Goal: Task Accomplishment & Management: Use online tool/utility

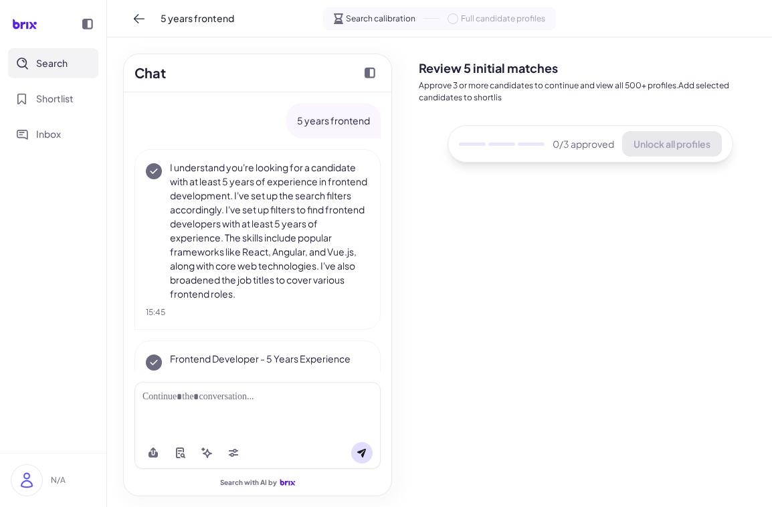
scroll to position [37, 0]
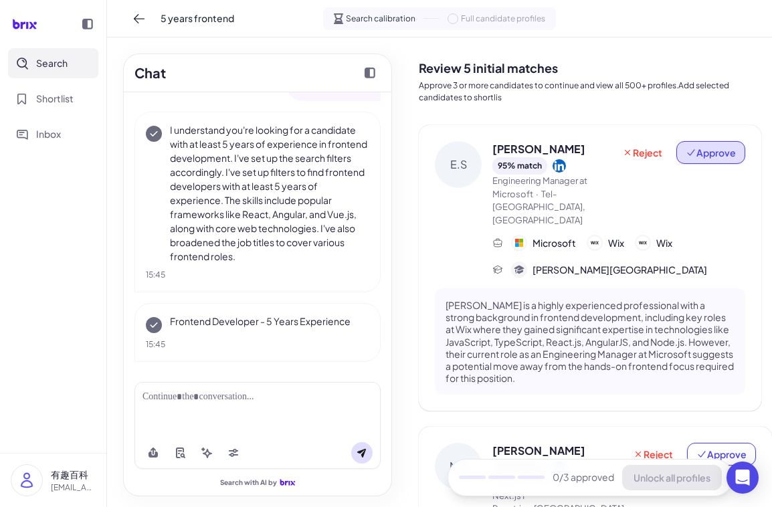
click at [701, 153] on span "Approve" at bounding box center [710, 152] width 50 height 13
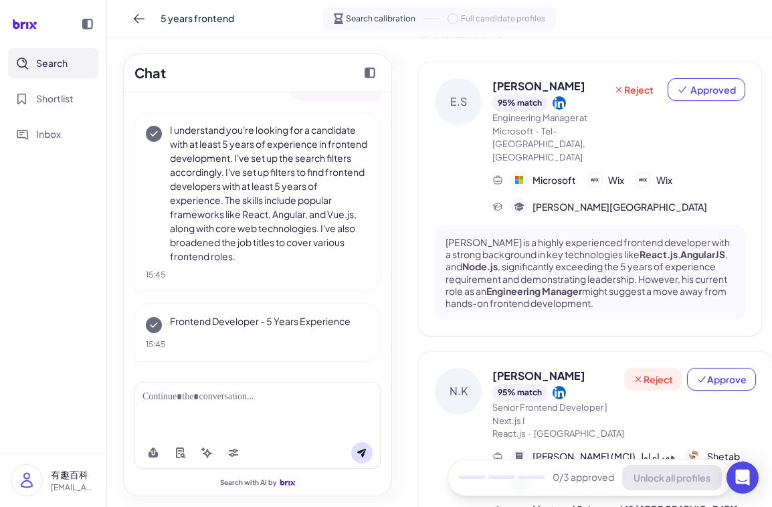
scroll to position [134, 0]
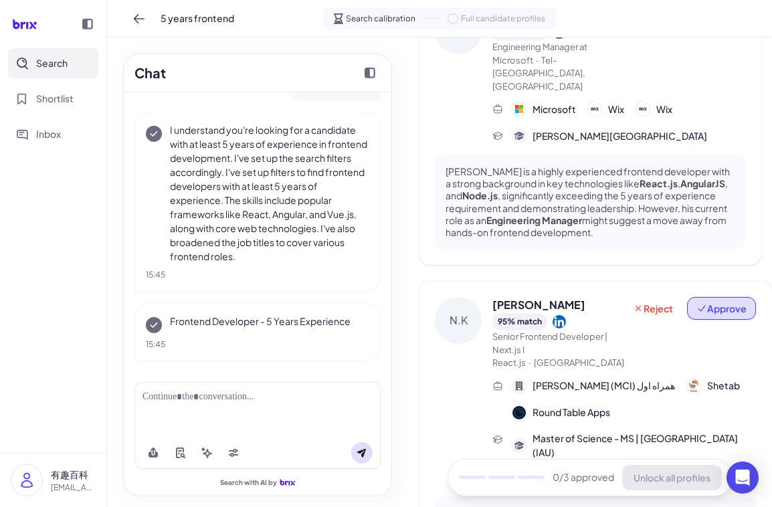
click at [697, 302] on span "Approve" at bounding box center [721, 308] width 50 height 13
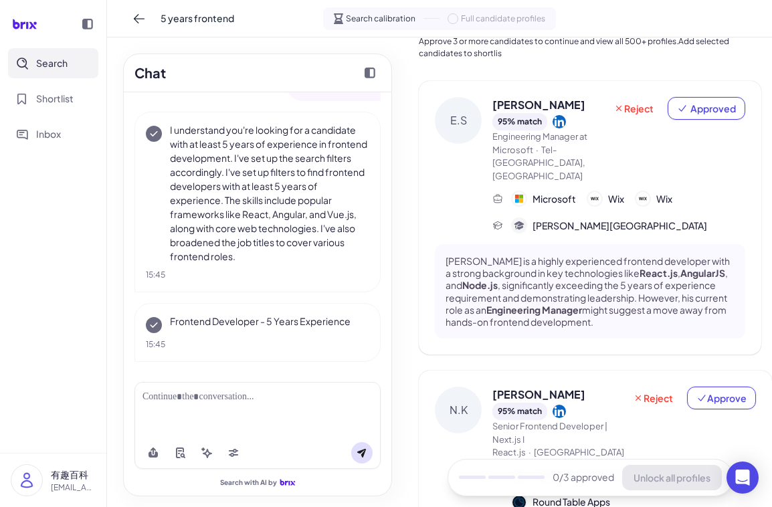
scroll to position [0, 0]
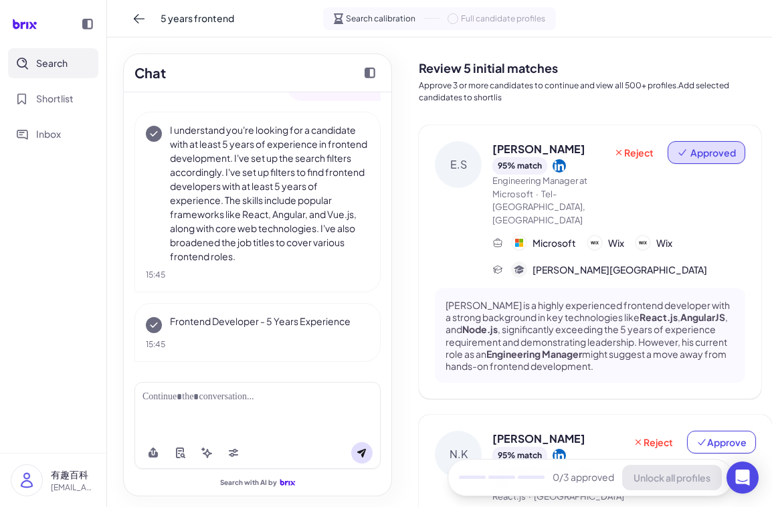
click at [683, 158] on span "Approved" at bounding box center [706, 152] width 59 height 13
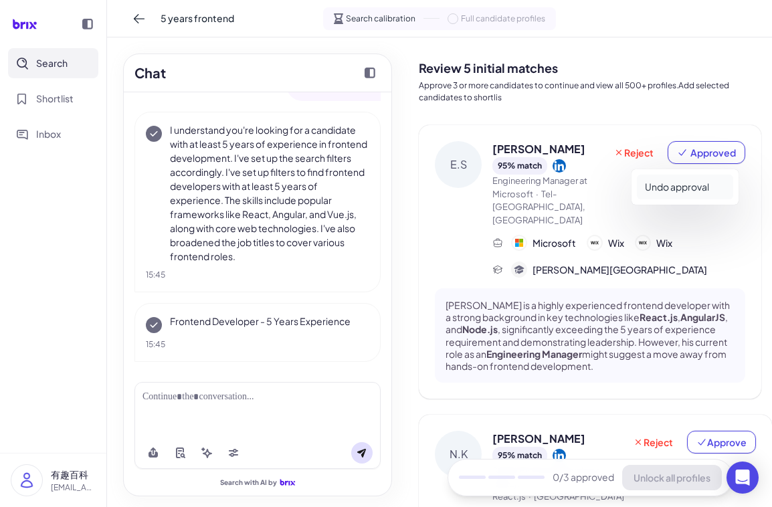
click at [684, 189] on button "Undo approval" at bounding box center [685, 187] width 96 height 25
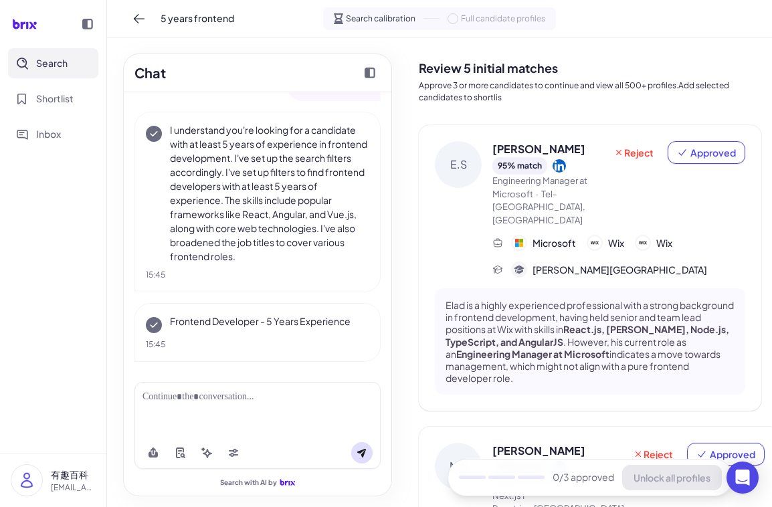
click at [709, 221] on div "Elad Swissa 95 % match Engineering Manager at Microsoft · Tel-Aviv District,Isr…" at bounding box center [618, 209] width 253 height 136
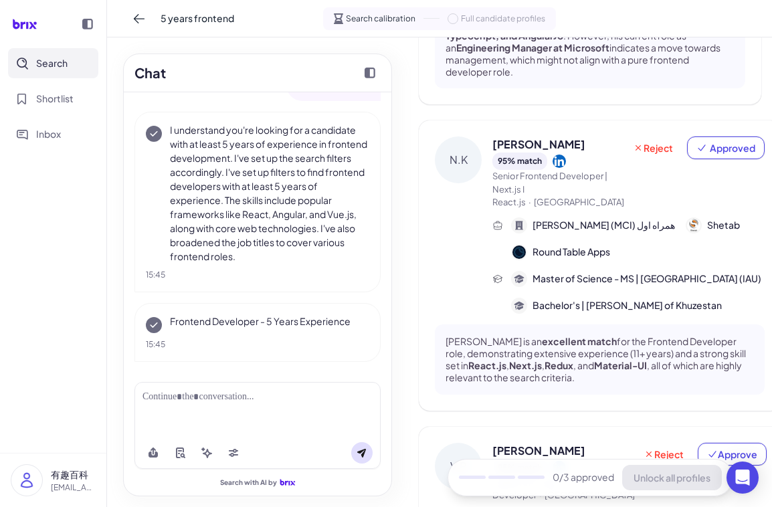
scroll to position [401, 0]
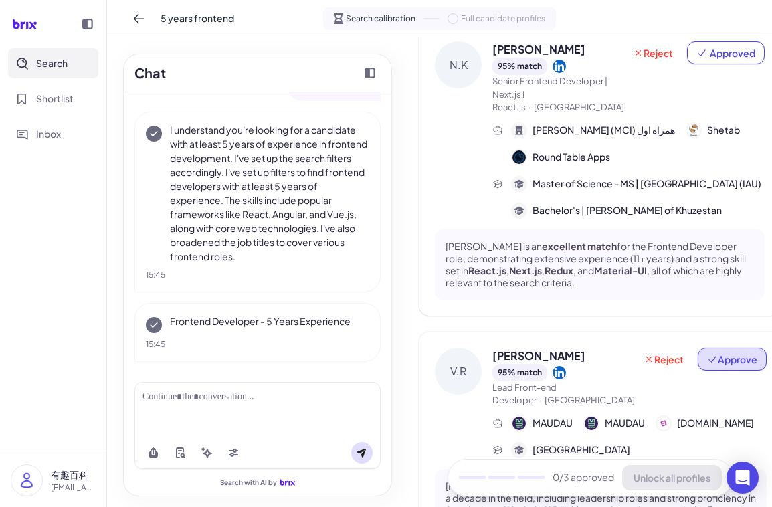
click at [707, 352] on span "Approve" at bounding box center [732, 358] width 50 height 13
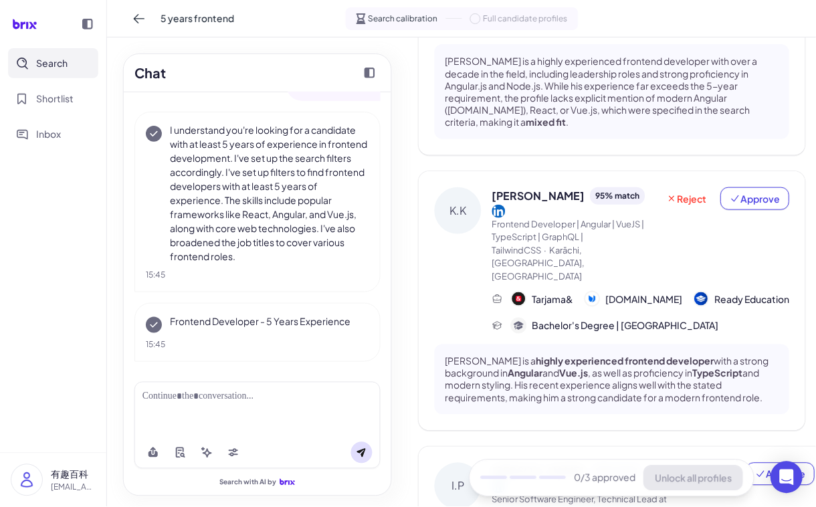
scroll to position [798, 0]
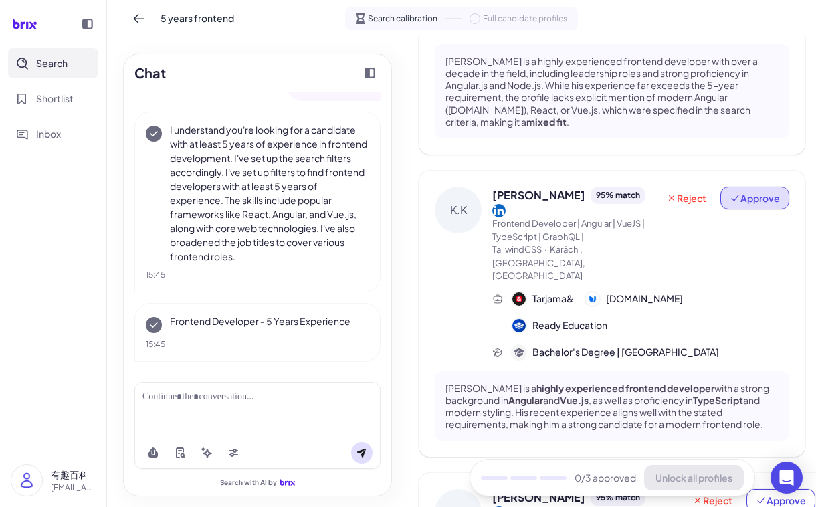
click at [757, 191] on span "Approve" at bounding box center [755, 197] width 50 height 13
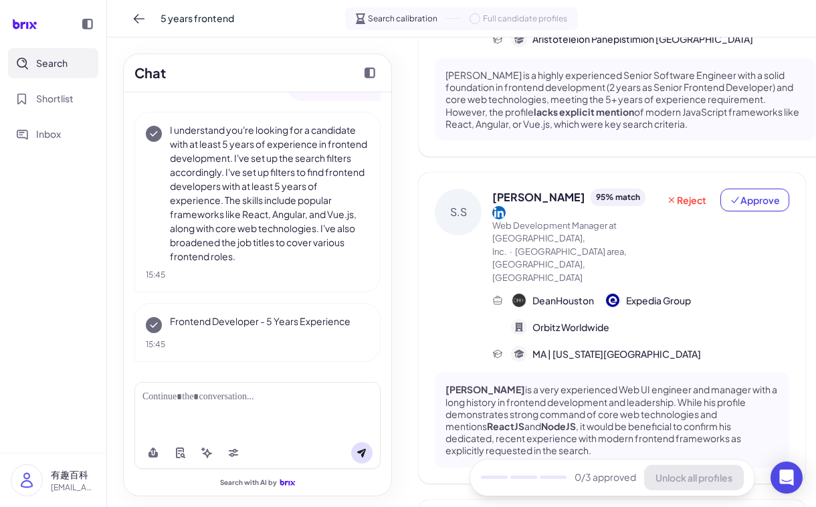
scroll to position [1337, 0]
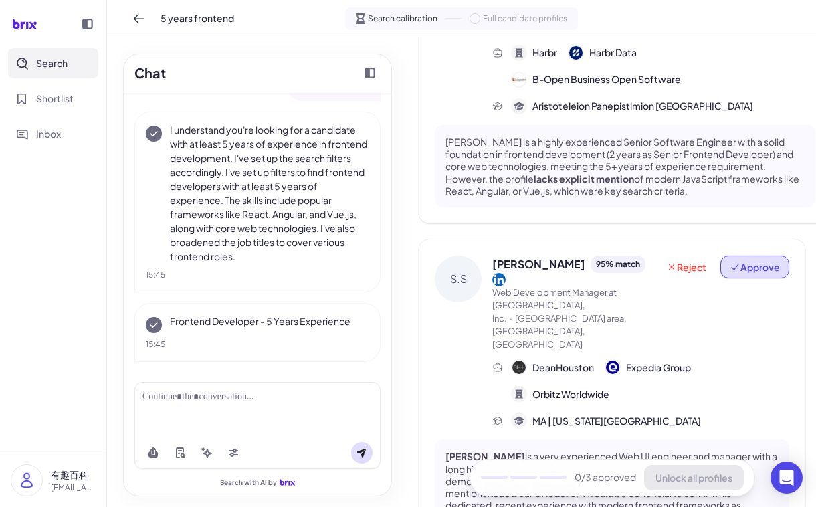
click at [760, 260] on span "Approve" at bounding box center [755, 266] width 50 height 13
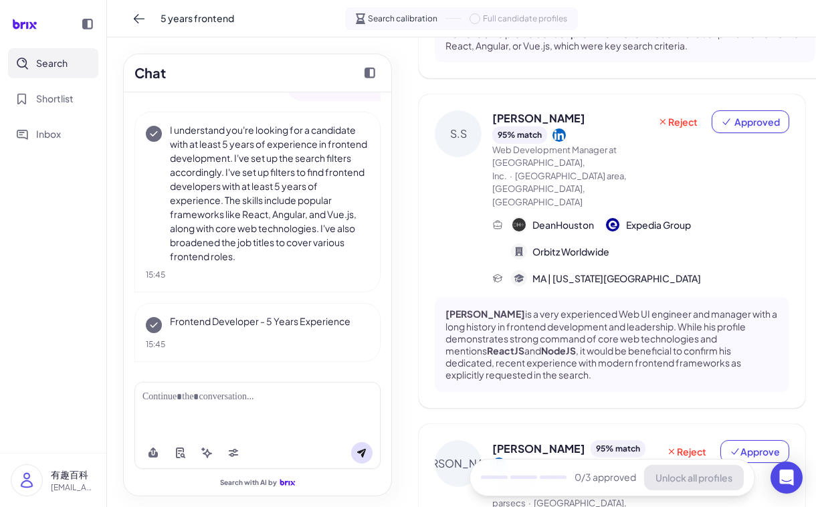
scroll to position [1538, 0]
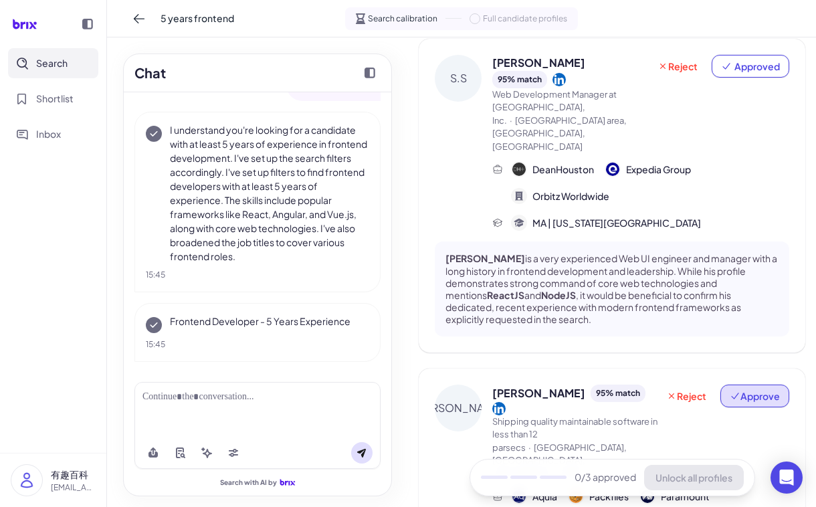
click at [754, 389] on span "Approve" at bounding box center [755, 395] width 50 height 13
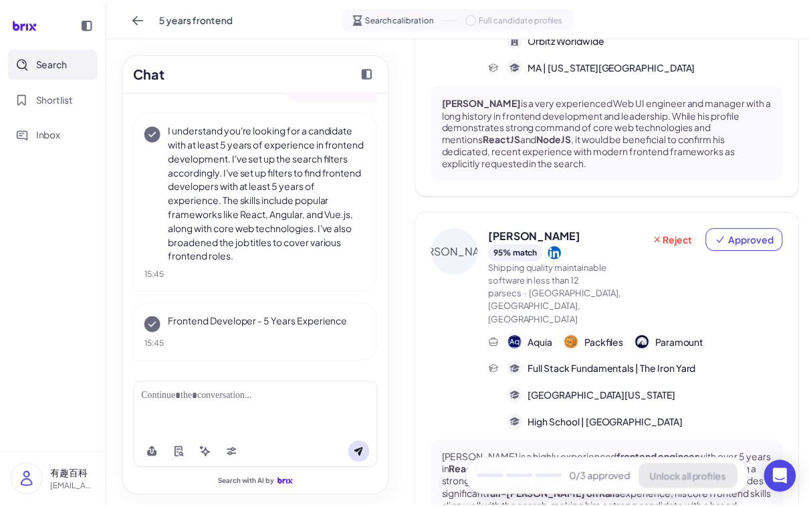
scroll to position [1605, 0]
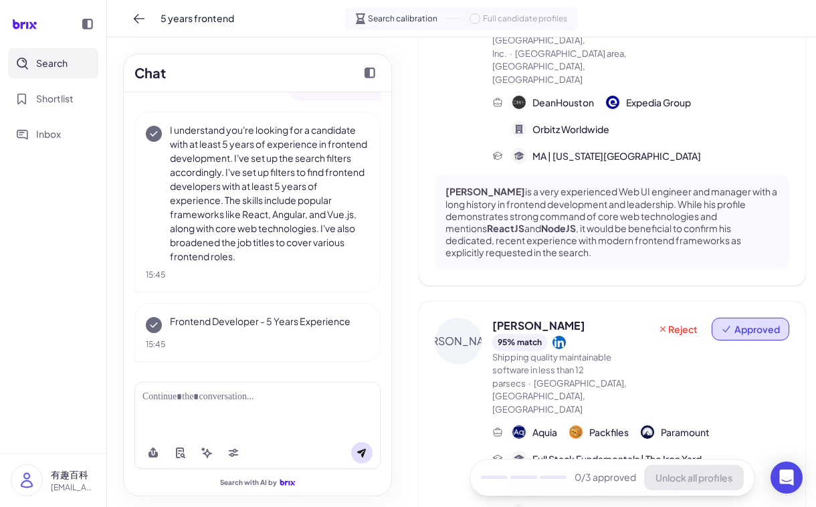
click at [750, 322] on span "Approved" at bounding box center [756, 328] width 45 height 13
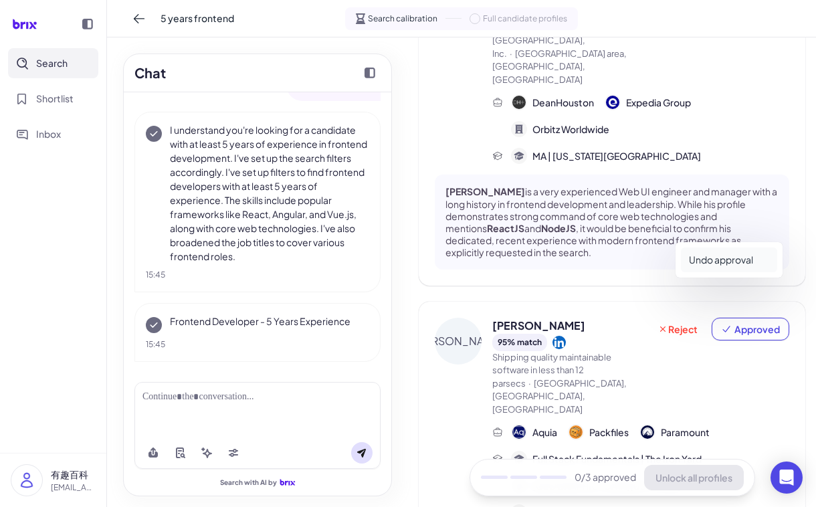
click at [741, 259] on button "Undo approval" at bounding box center [729, 259] width 96 height 25
click at [756, 264] on button "Undo approval" at bounding box center [729, 259] width 96 height 25
click at [430, 352] on div "J.L Justin Linn 95 % match Shipping quality maintainable software in less than …" at bounding box center [612, 472] width 386 height 340
click at [660, 326] on icon at bounding box center [662, 328] width 5 height 5
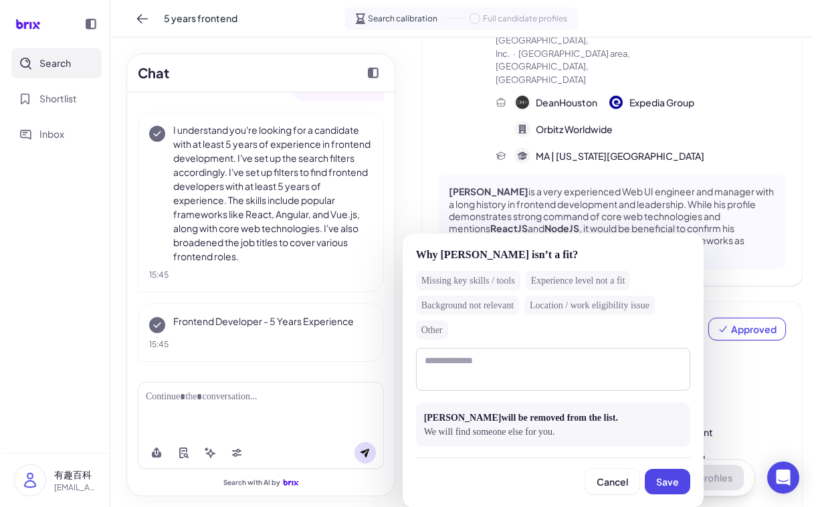
scroll to position [1630, 0]
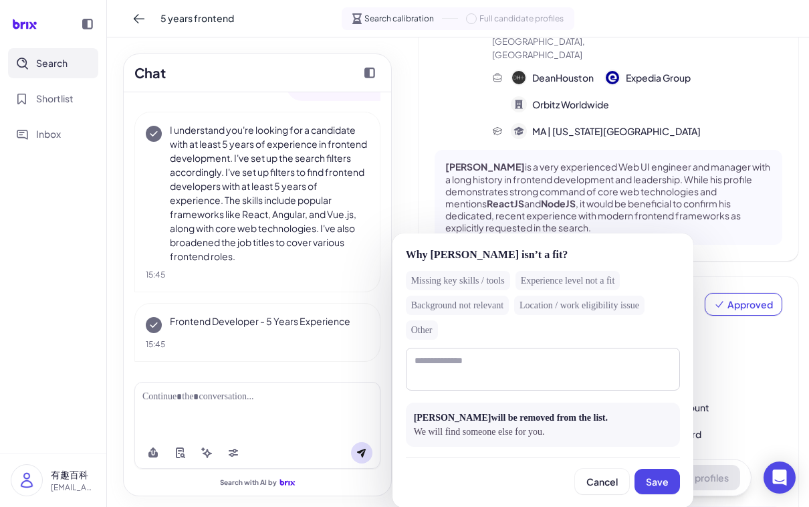
click at [465, 286] on div "Missing key skills / tools" at bounding box center [458, 280] width 104 height 19
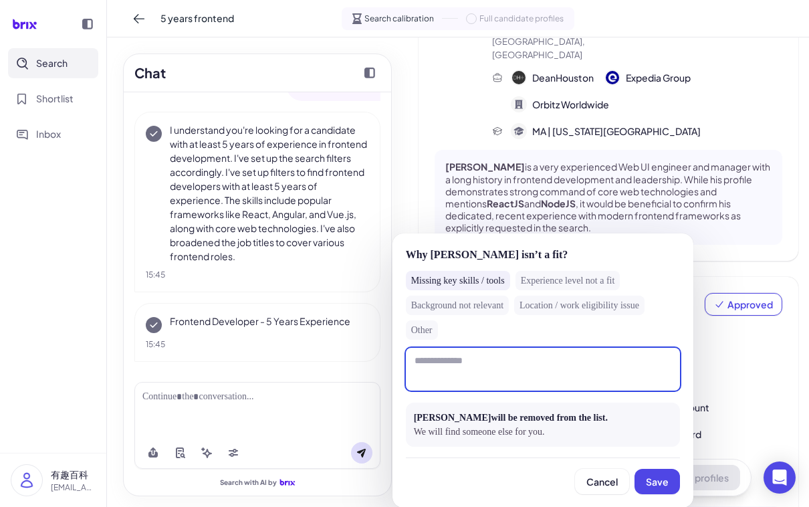
click at [469, 381] on textarea at bounding box center [543, 369] width 274 height 43
type textarea "****"
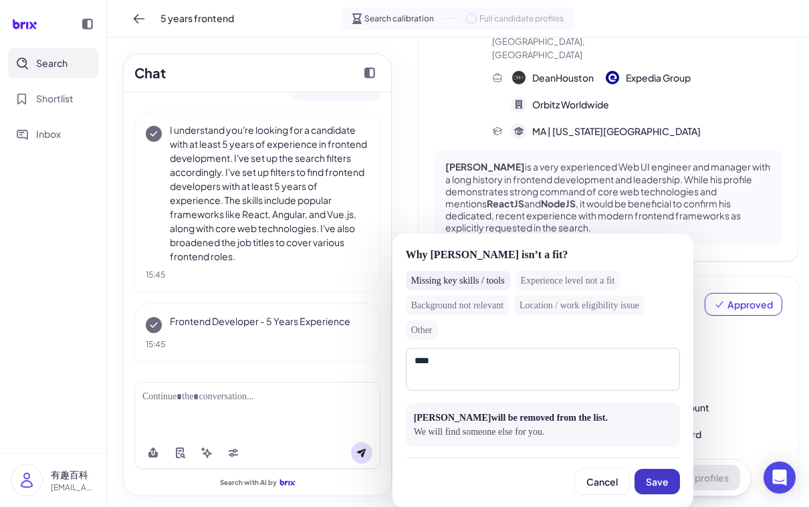
click at [661, 474] on button "Save" at bounding box center [657, 481] width 45 height 25
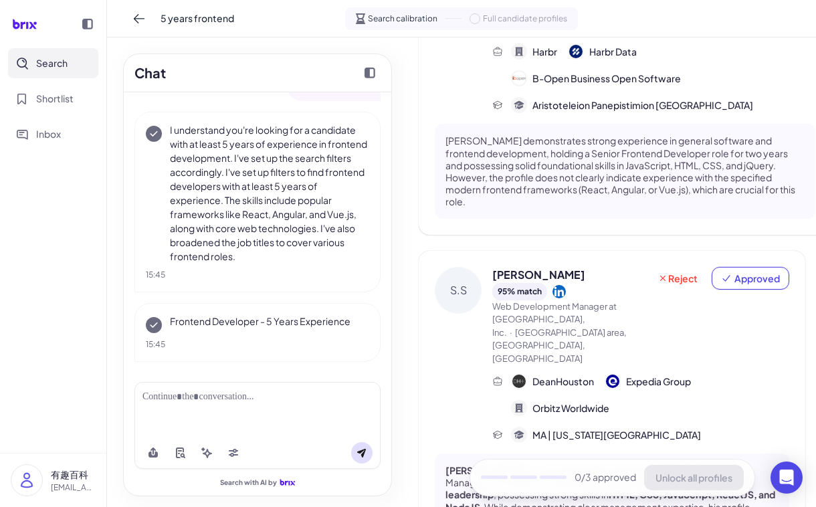
scroll to position [1246, 0]
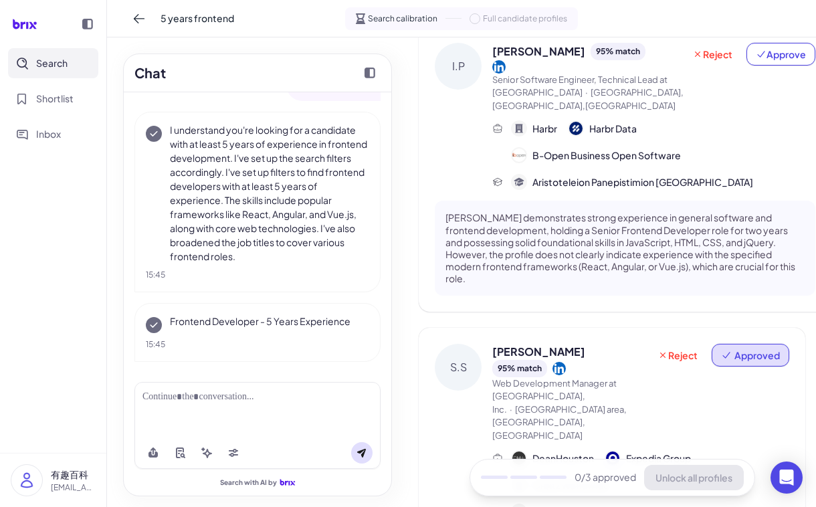
click at [742, 348] on span "Approved" at bounding box center [756, 354] width 45 height 13
click at [733, 308] on button "Undo approval" at bounding box center [729, 306] width 96 height 25
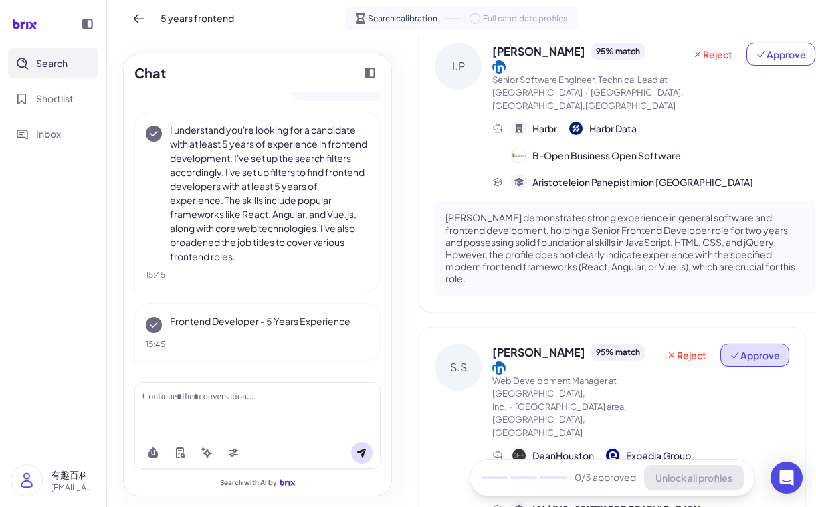
click at [747, 348] on span "Approve" at bounding box center [755, 354] width 50 height 13
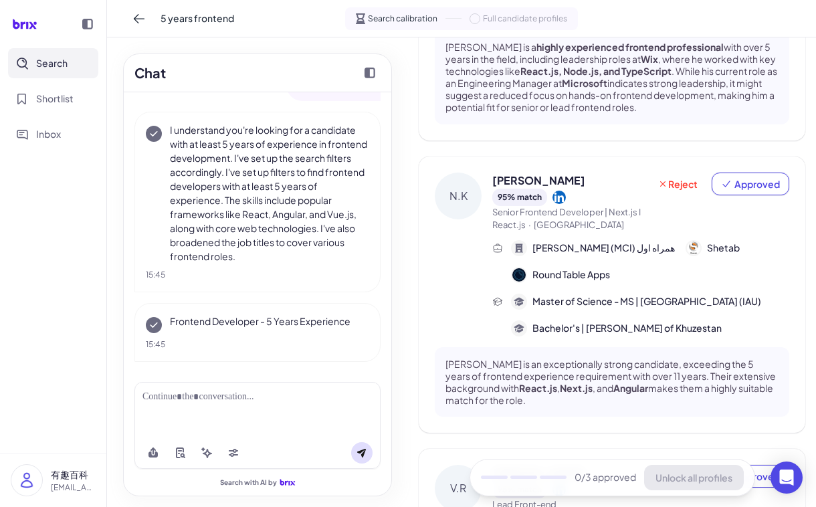
scroll to position [0, 0]
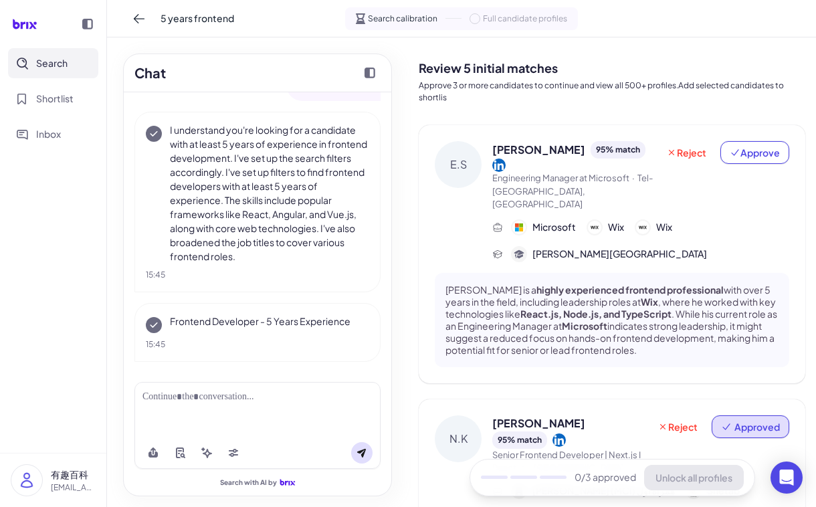
click at [734, 420] on span "Approved" at bounding box center [756, 426] width 45 height 13
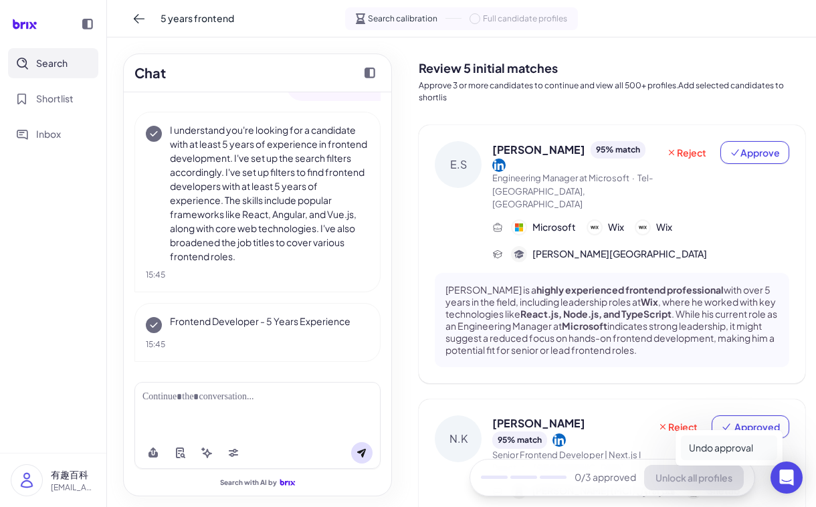
click at [709, 454] on button "Undo approval" at bounding box center [729, 447] width 96 height 25
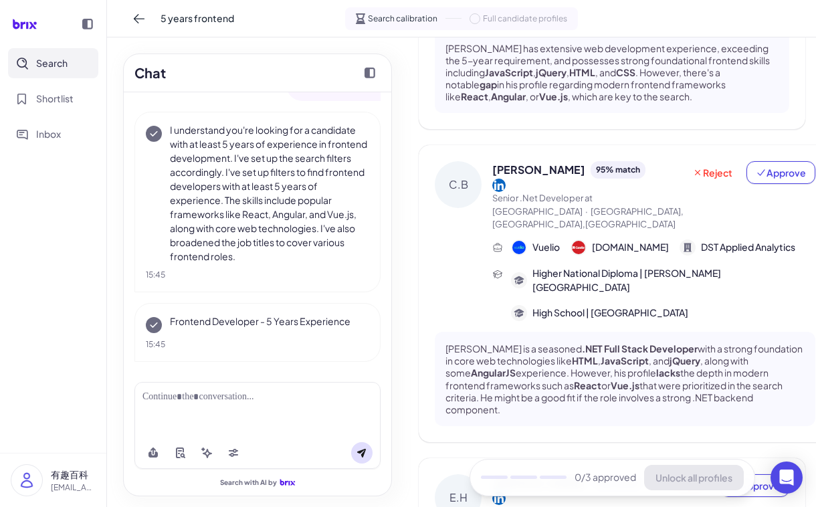
scroll to position [253, 0]
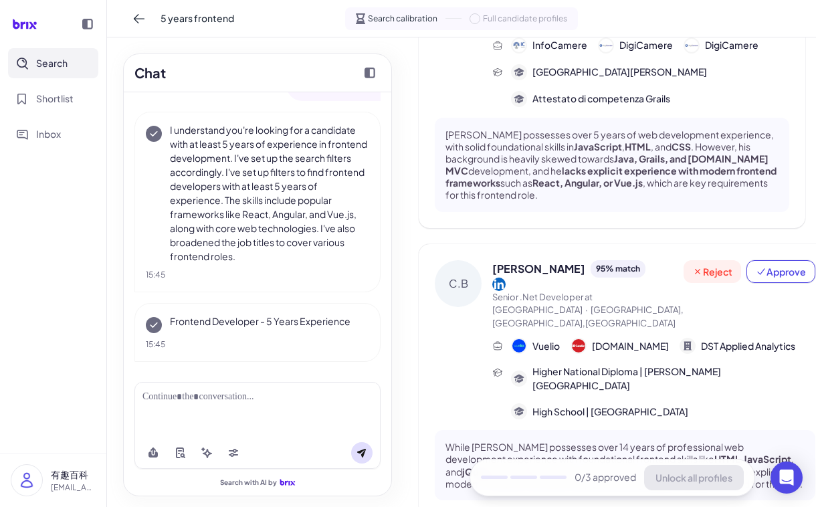
click at [692, 265] on span "Reject" at bounding box center [712, 271] width 40 height 13
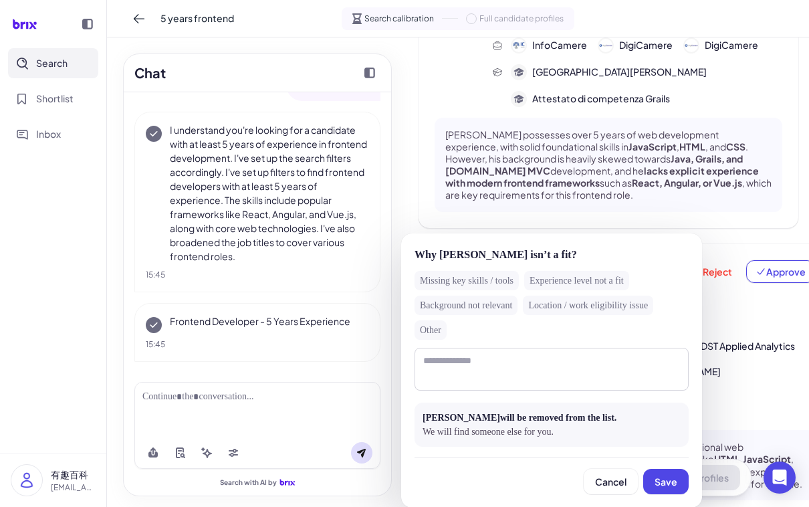
click at [510, 285] on div "Missing key skills / tools" at bounding box center [467, 280] width 104 height 19
click at [662, 474] on button "Save" at bounding box center [665, 481] width 45 height 25
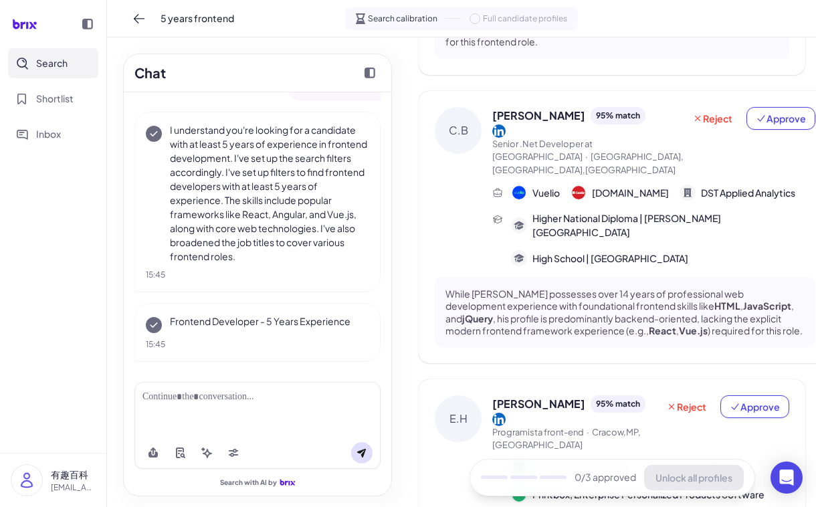
scroll to position [320, 0]
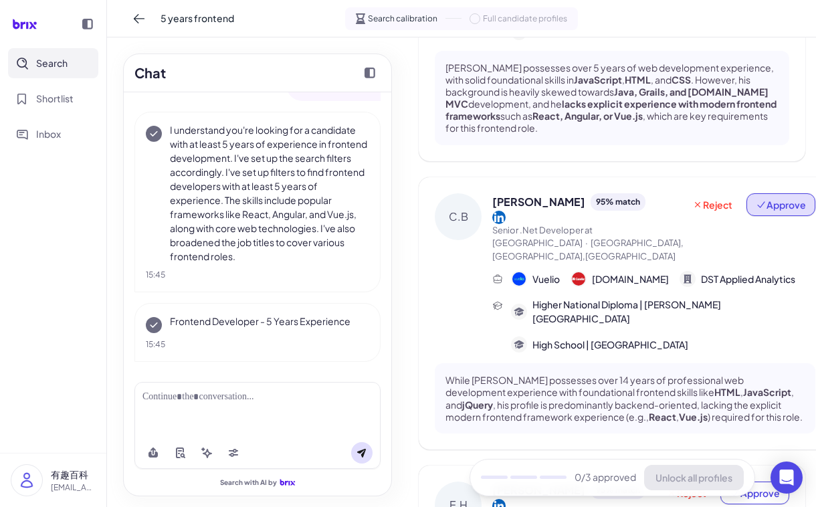
click at [756, 199] on icon at bounding box center [761, 204] width 11 height 11
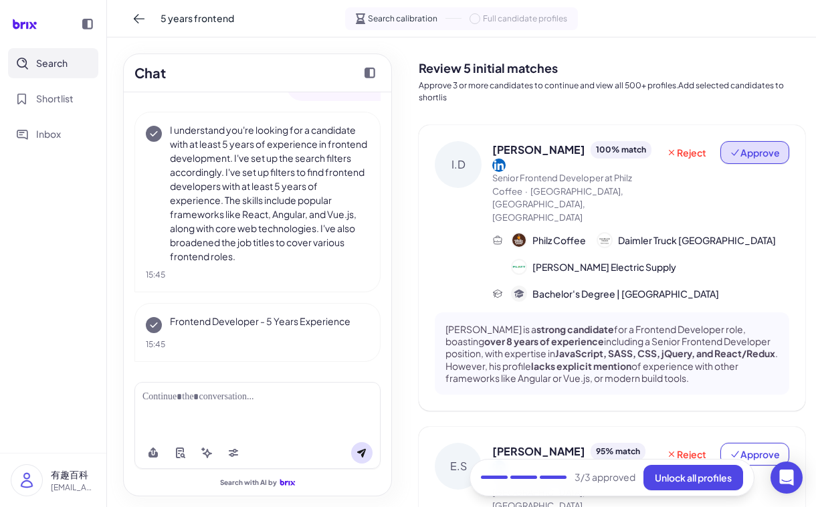
click at [746, 157] on span "Approve" at bounding box center [755, 152] width 50 height 13
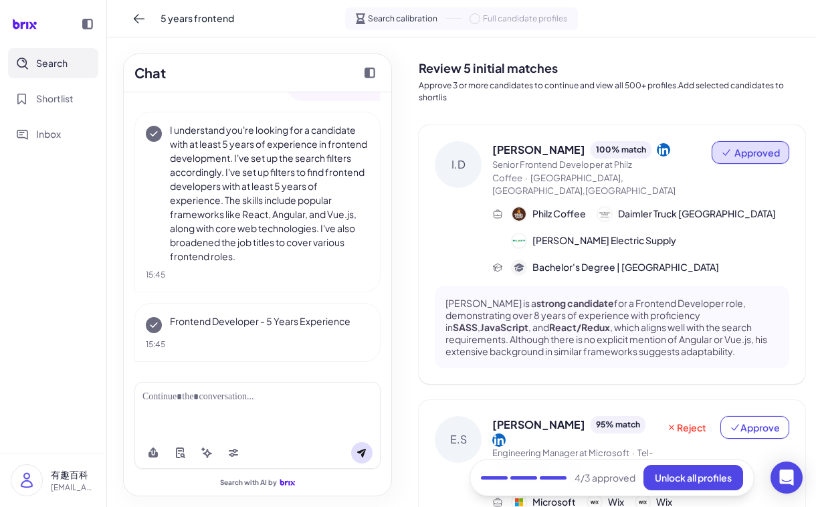
click at [637, 68] on h2 "Review 5 initial matches" at bounding box center [612, 68] width 386 height 18
click at [647, 57] on div "Review 5 initial matches Approve 3 or more candidates to continue and view all …" at bounding box center [612, 78] width 386 height 61
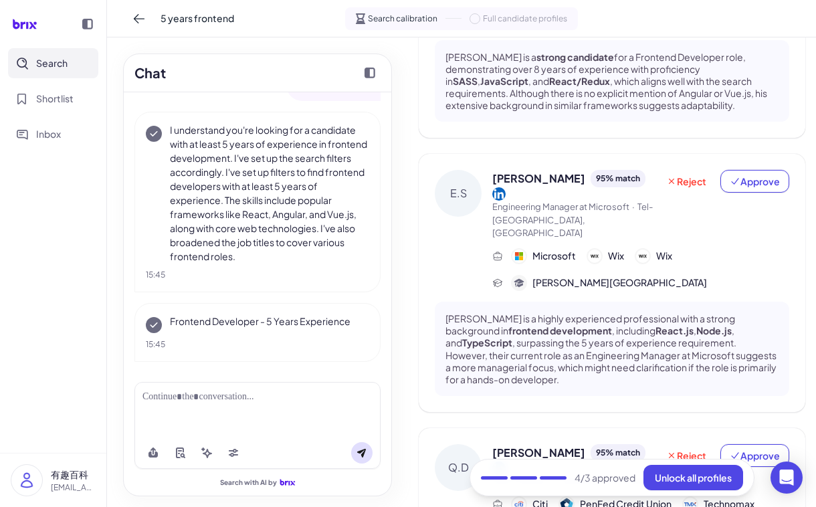
scroll to position [184, 0]
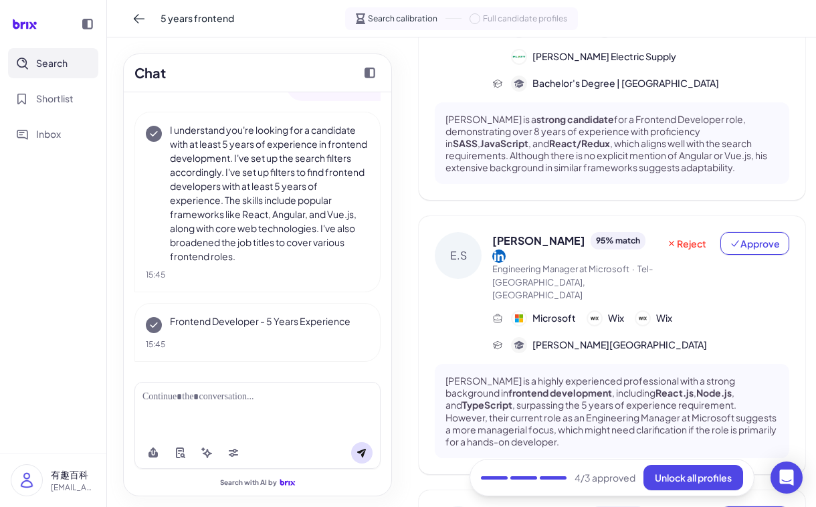
click at [402, 309] on div "Chat 5 years frontend I understand you're looking for a candidate with at least…" at bounding box center [257, 271] width 301 height 469
click at [681, 487] on button "Unlock all profiles" at bounding box center [693, 477] width 100 height 25
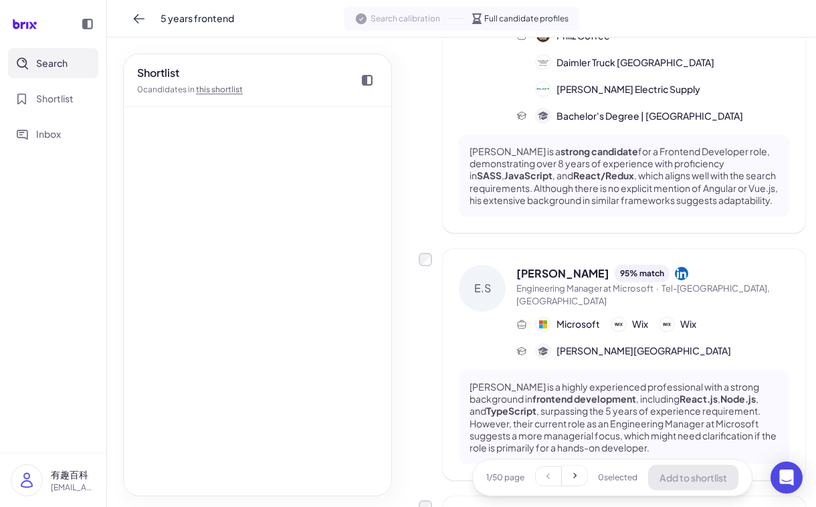
scroll to position [202, 0]
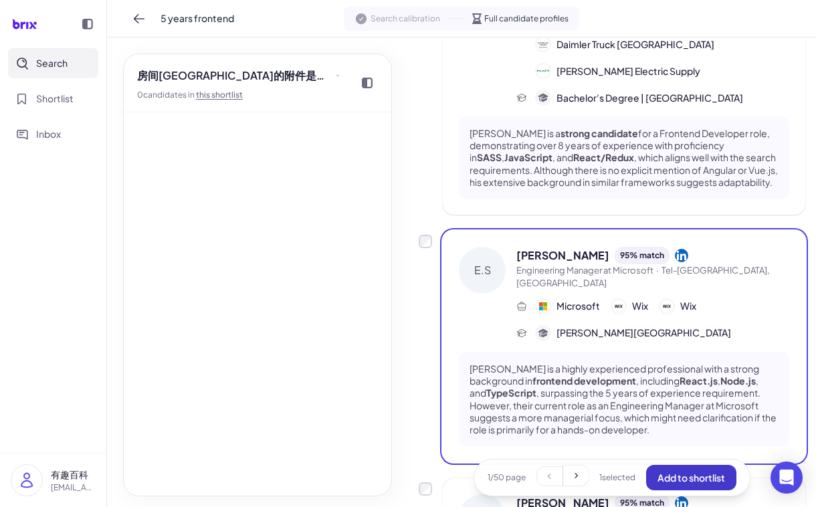
click at [675, 468] on button "Add to shortlist" at bounding box center [691, 477] width 90 height 25
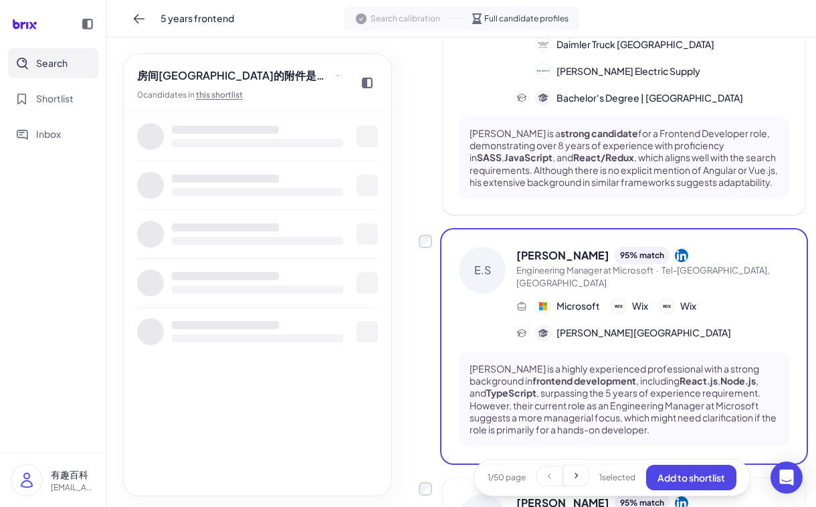
click at [125, 313] on div at bounding box center [257, 303] width 267 height 383
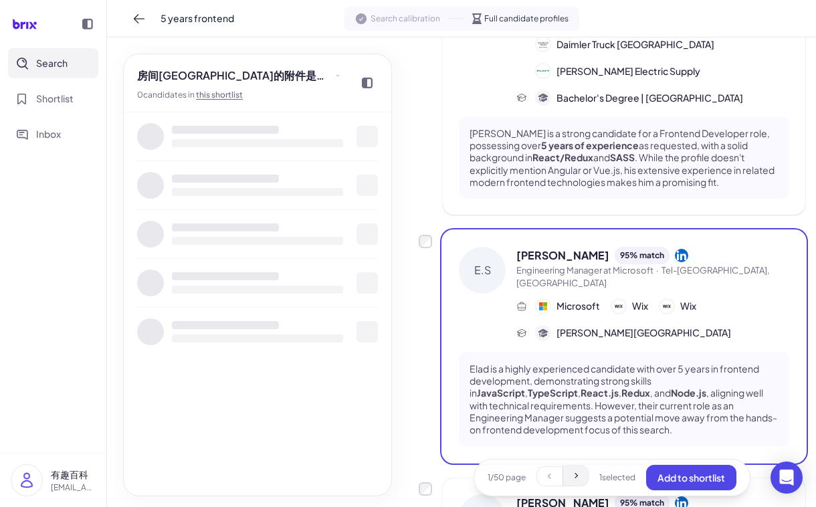
click at [570, 475] on icon at bounding box center [575, 475] width 11 height 11
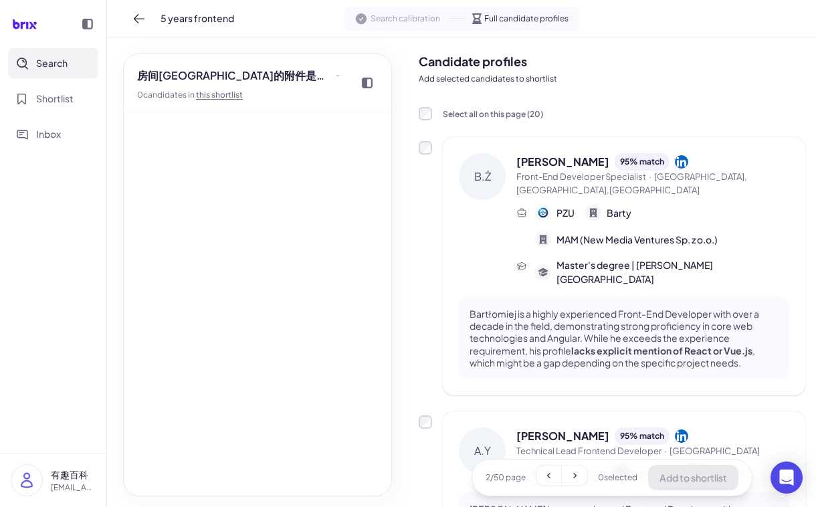
scroll to position [0, 0]
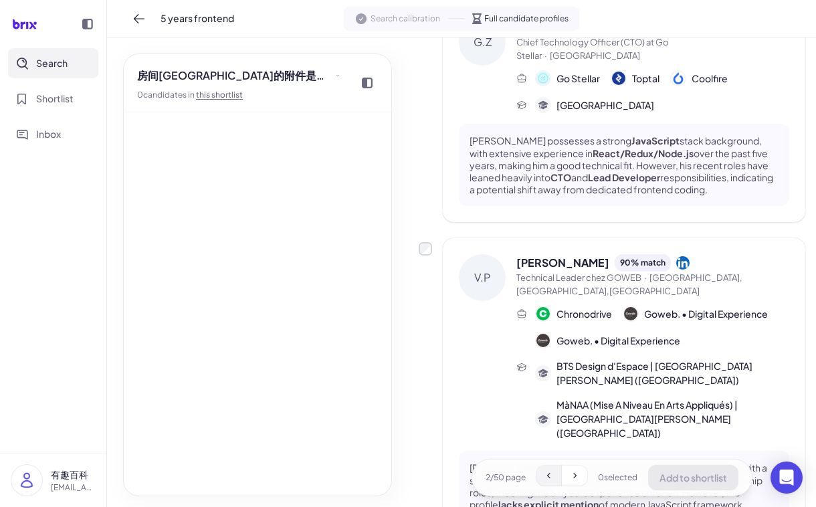
click at [536, 477] on button at bounding box center [548, 475] width 25 height 20
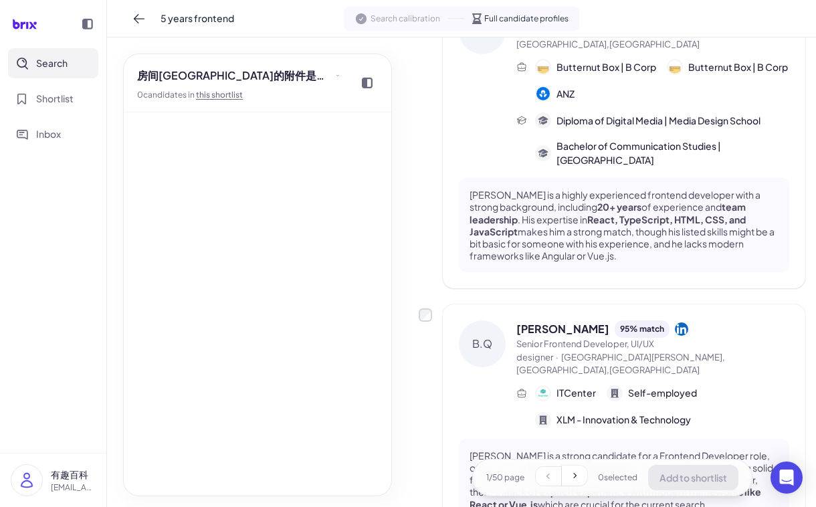
scroll to position [2370, 0]
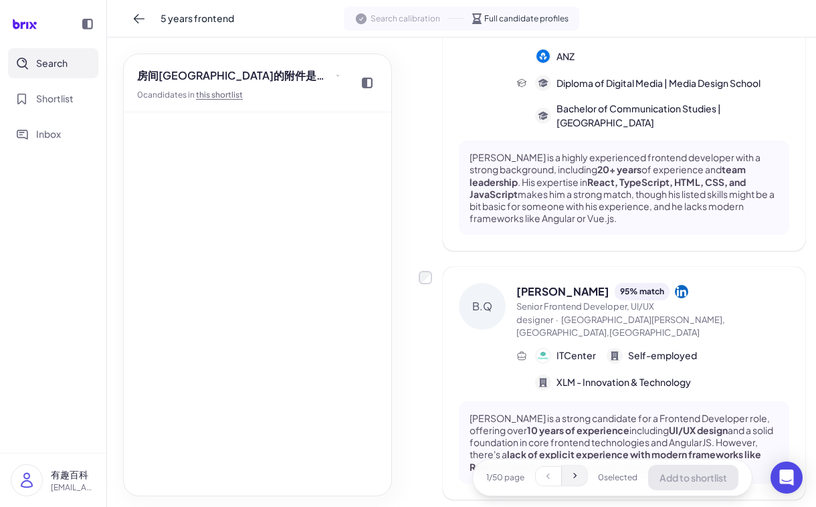
click at [578, 477] on button at bounding box center [574, 475] width 25 height 20
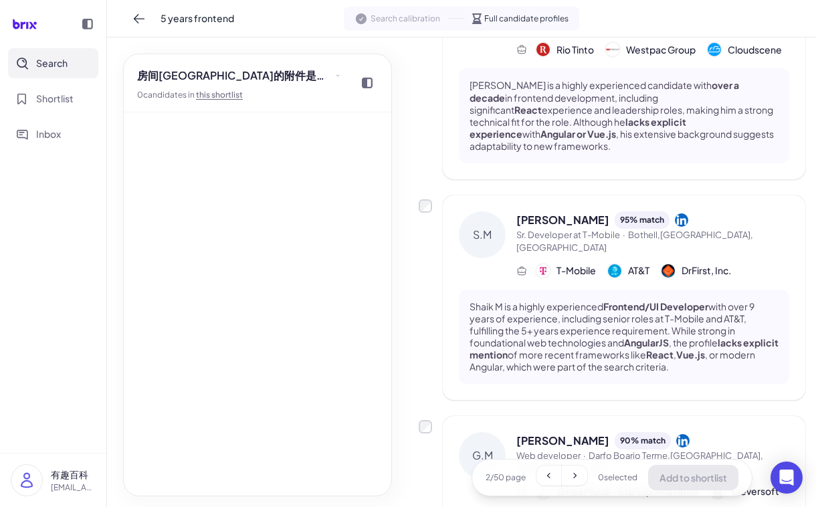
scroll to position [802, 0]
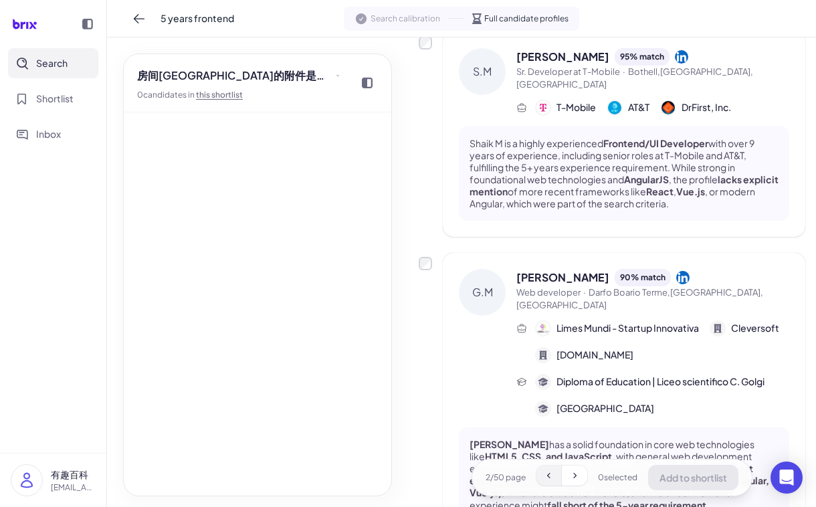
click at [546, 466] on button at bounding box center [548, 475] width 25 height 20
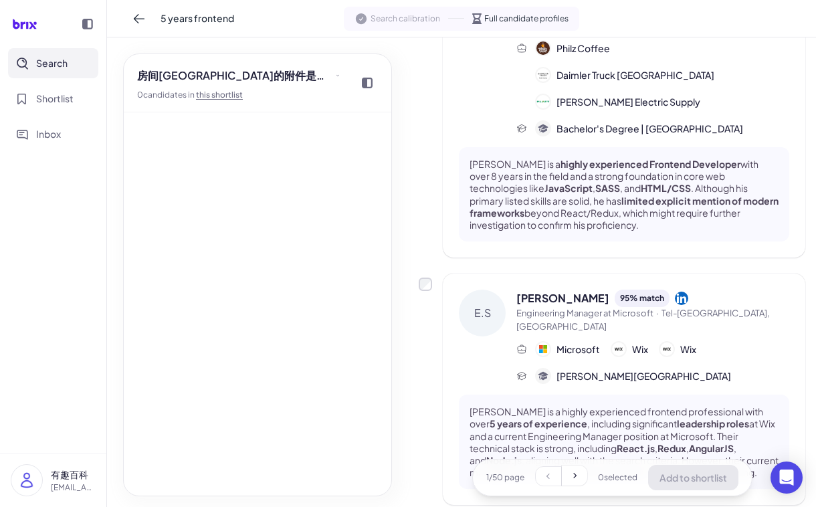
scroll to position [0, 0]
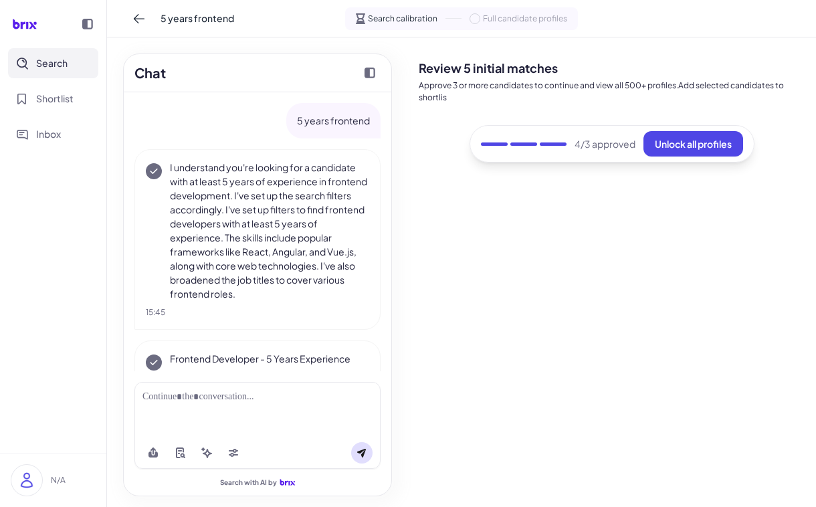
scroll to position [37, 0]
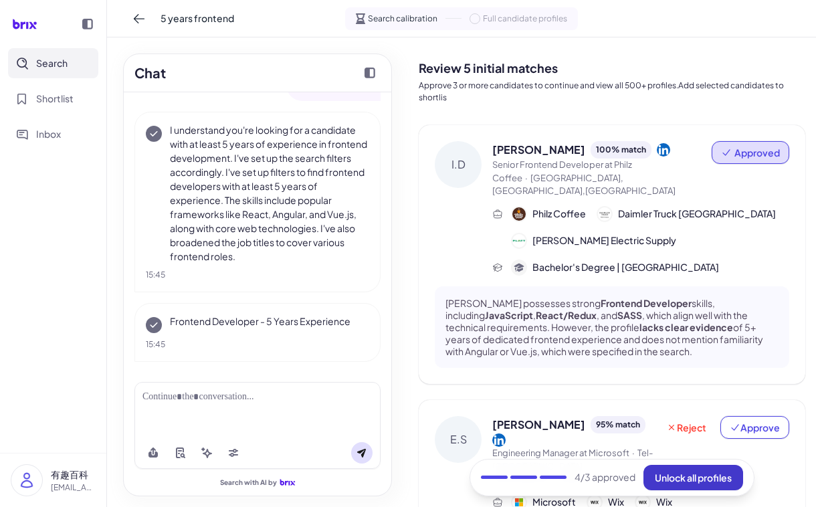
click at [686, 472] on span "Unlock all profiles" at bounding box center [693, 477] width 77 height 12
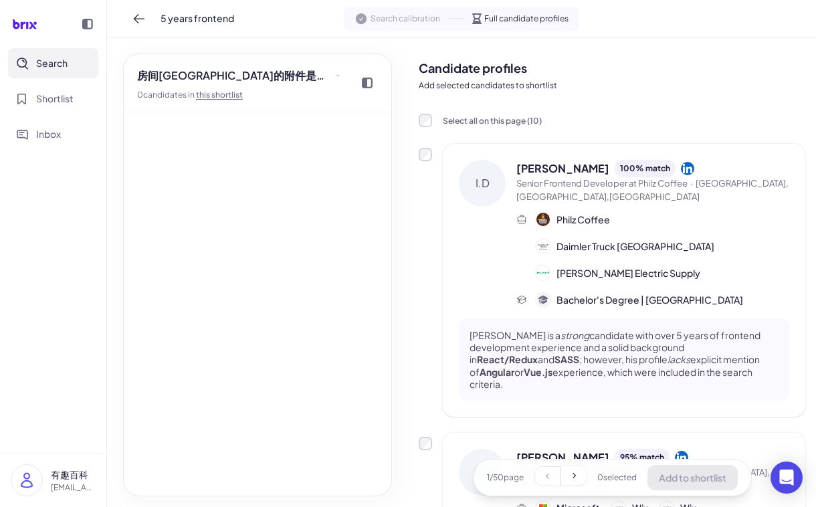
click at [586, 228] on div "Philz Coffee Daimler Truck [GEOGRAPHIC_DATA] [PERSON_NAME] Electric Supply" at bounding box center [662, 246] width 254 height 70
click at [600, 266] on span "[PERSON_NAME] Electric Supply" at bounding box center [628, 273] width 144 height 14
